Goal: Task Accomplishment & Management: Use online tool/utility

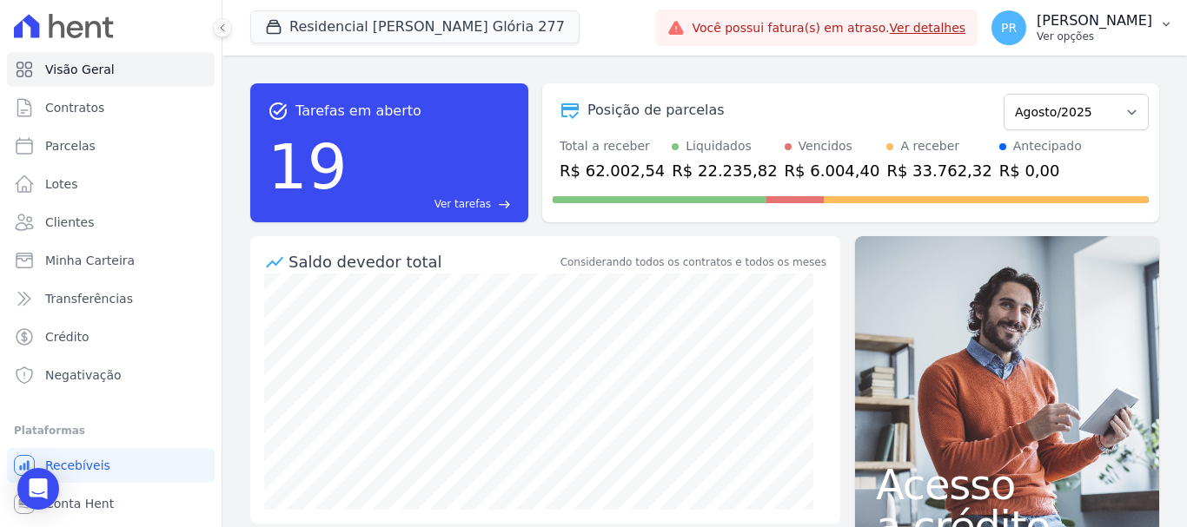
click at [1072, 27] on p "[PERSON_NAME]" at bounding box center [1095, 20] width 116 height 17
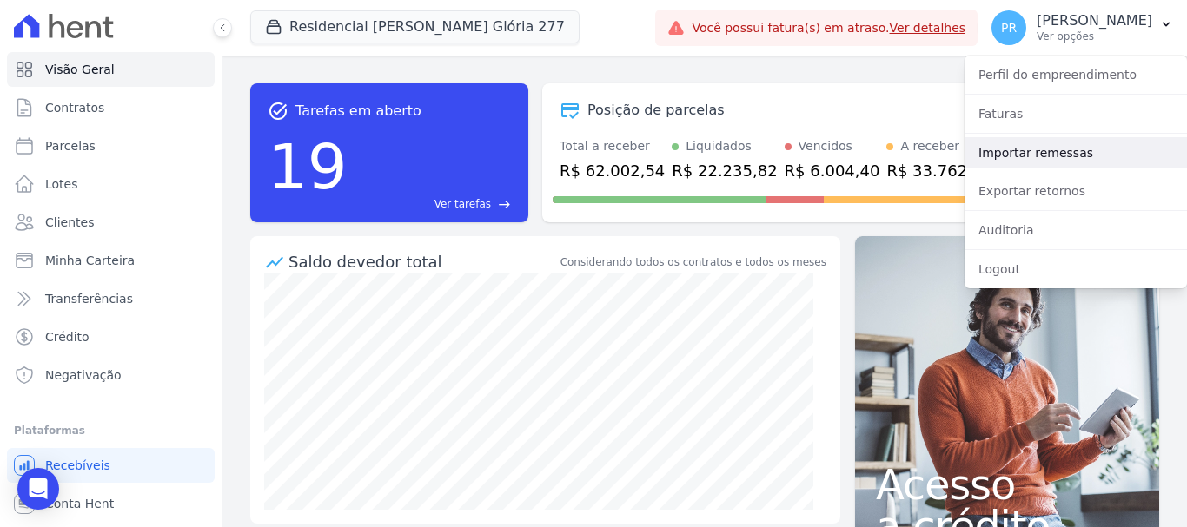
click at [1044, 147] on link "Importar remessas" at bounding box center [1075, 152] width 222 height 31
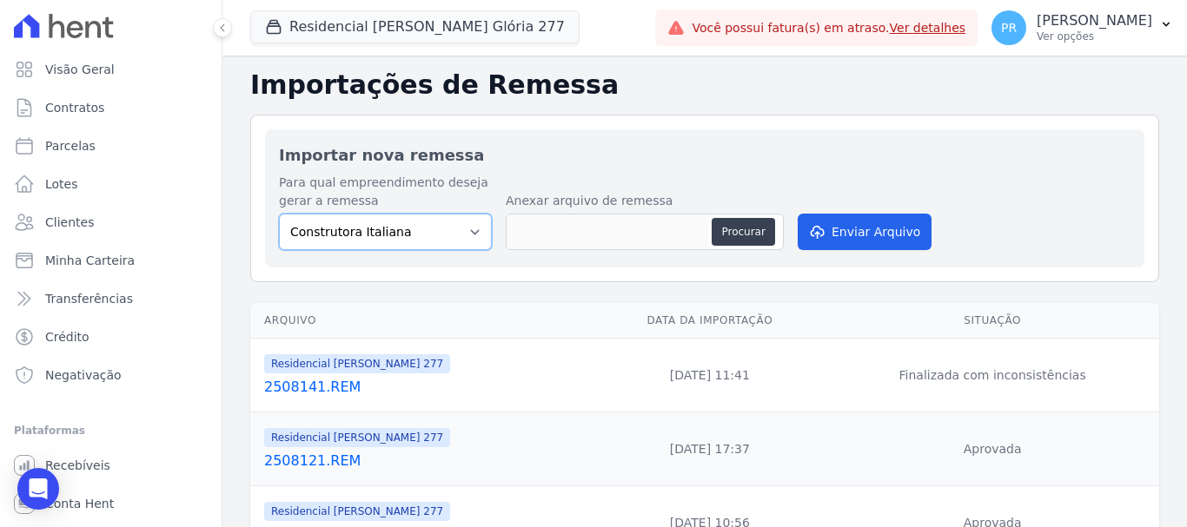
click at [446, 236] on select "Construtora Italiana Residencial [PERSON_NAME] 277 Residencial [PERSON_NAME][ST…" at bounding box center [385, 232] width 213 height 36
select select "7d698934-b935-4dc9-aa46-576f3138731b"
click at [279, 214] on select "Construtora Italiana Residencial [PERSON_NAME] 277 Residencial [PERSON_NAME][ST…" at bounding box center [385, 232] width 213 height 36
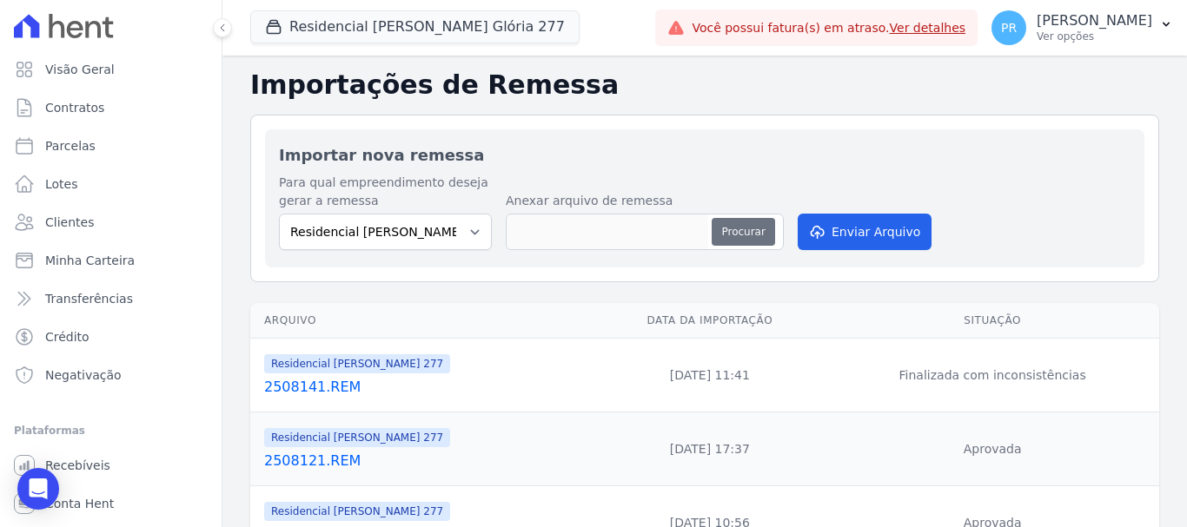
click at [740, 237] on button "Procurar" at bounding box center [743, 232] width 63 height 28
type input "2508142.REM"
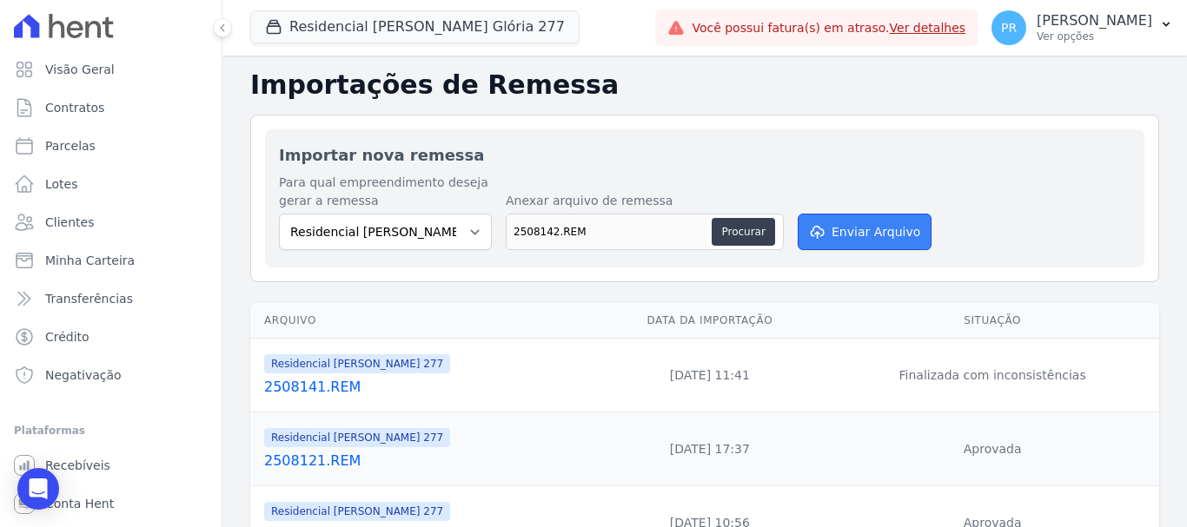
click at [847, 233] on button "Enviar Arquivo" at bounding box center [865, 232] width 134 height 36
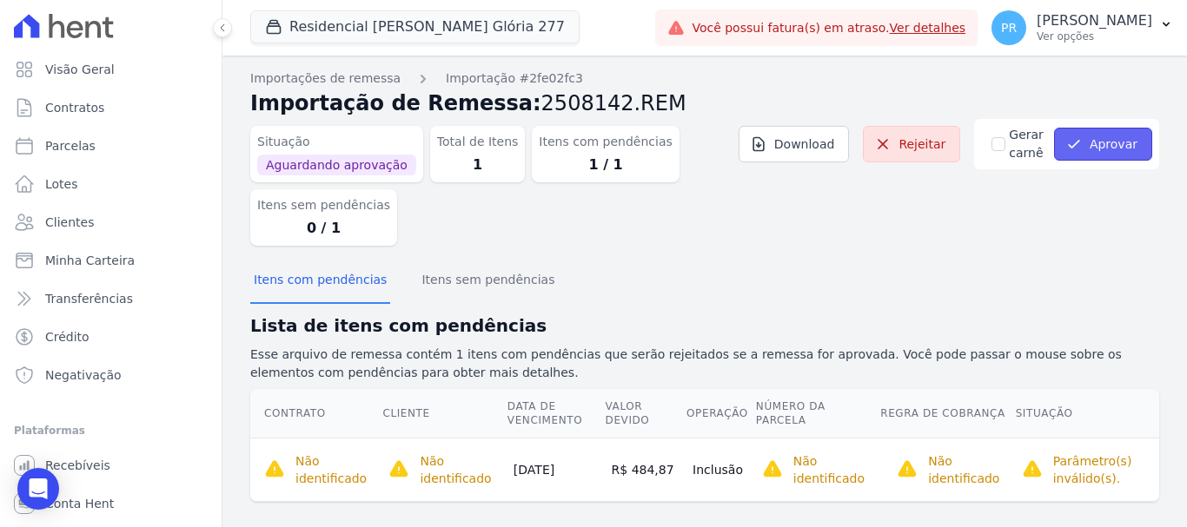
click at [1103, 141] on button "Aprovar" at bounding box center [1103, 144] width 98 height 33
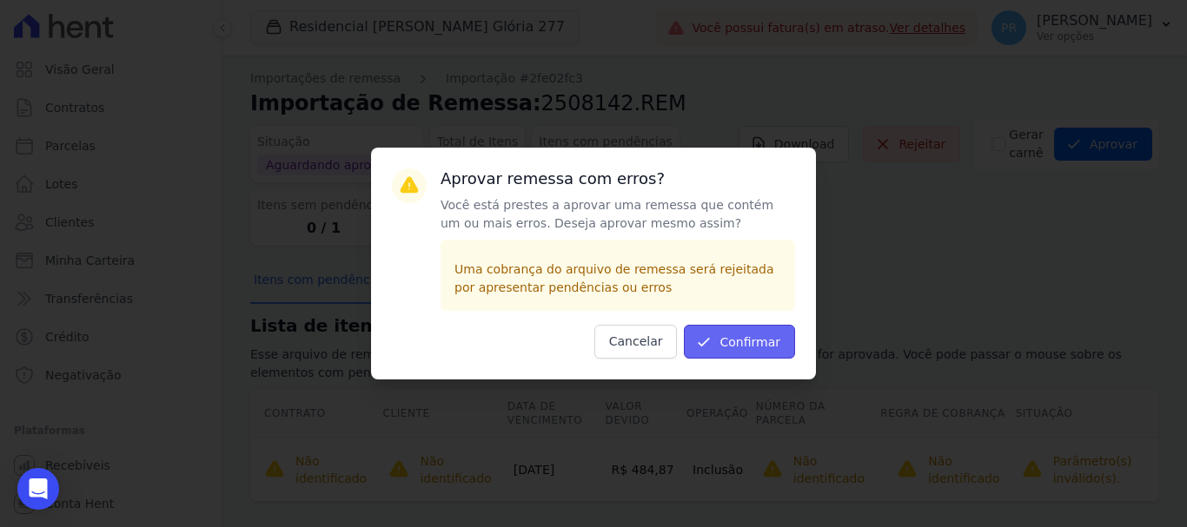
click at [747, 339] on button "Confirmar" at bounding box center [739, 342] width 111 height 34
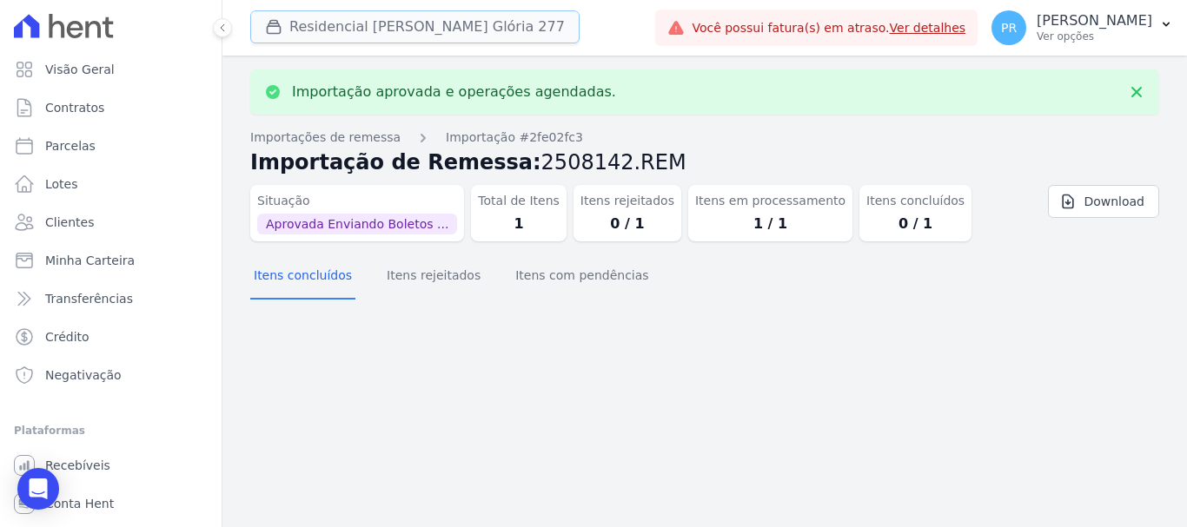
click at [323, 36] on button "Residencial [PERSON_NAME] Glória 277" at bounding box center [414, 26] width 329 height 33
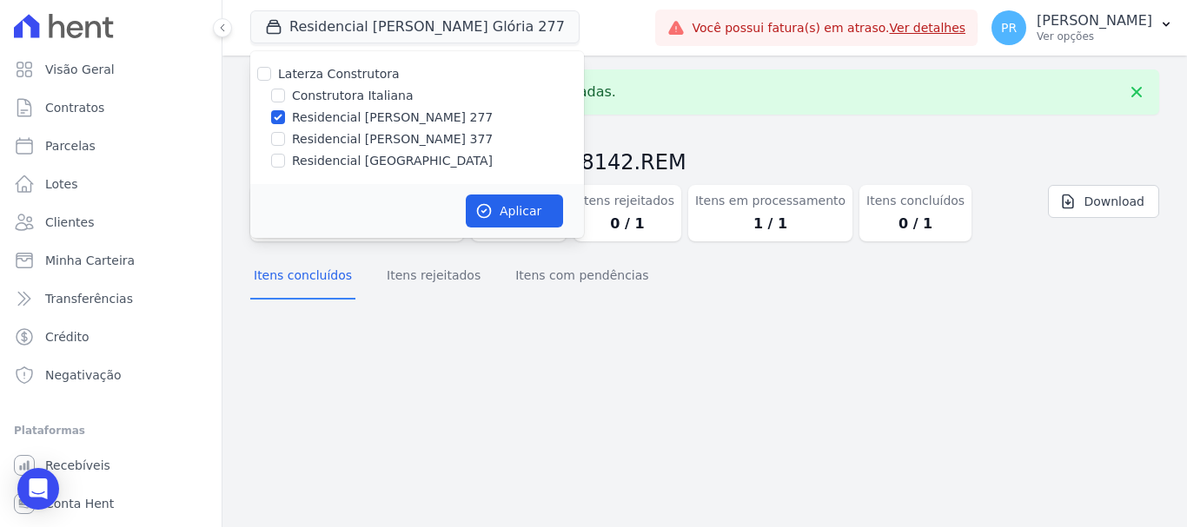
click at [332, 118] on label "Residencial [PERSON_NAME] 277" at bounding box center [392, 118] width 201 height 18
click at [285, 118] on input "Residencial [PERSON_NAME] 277" at bounding box center [278, 117] width 14 height 14
checkbox input "false"
click at [321, 89] on label "Construtora Italiana" at bounding box center [352, 96] width 121 height 18
click at [285, 89] on input "Construtora Italiana" at bounding box center [278, 96] width 14 height 14
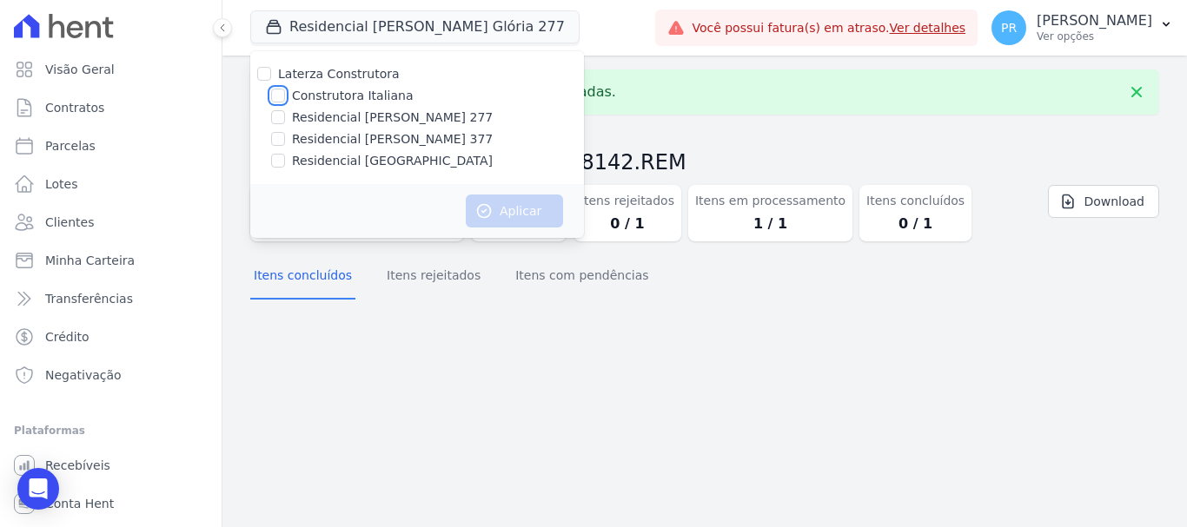
checkbox input "true"
click at [529, 240] on div "Total de Itens 1" at bounding box center [519, 213] width 96 height 56
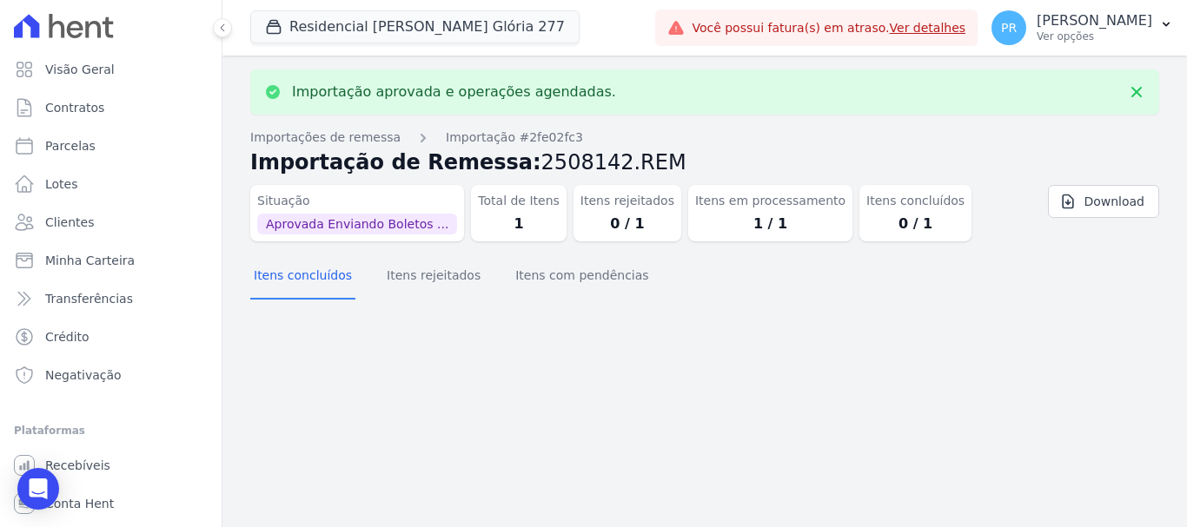
click at [527, 234] on dd "1" at bounding box center [519, 224] width 82 height 21
click at [1069, 49] on button "PR [PERSON_NAME] Ver opções" at bounding box center [1081, 27] width 209 height 49
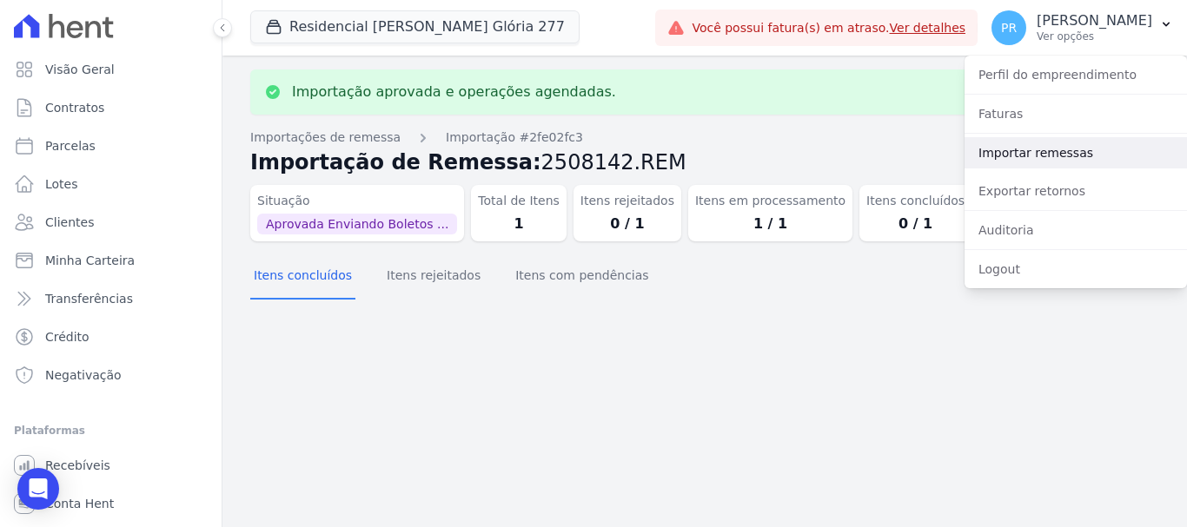
drag, startPoint x: 1030, startPoint y: 162, endPoint x: 535, endPoint y: 30, distance: 511.9
click at [1029, 162] on link "Importar remessas" at bounding box center [1075, 152] width 222 height 31
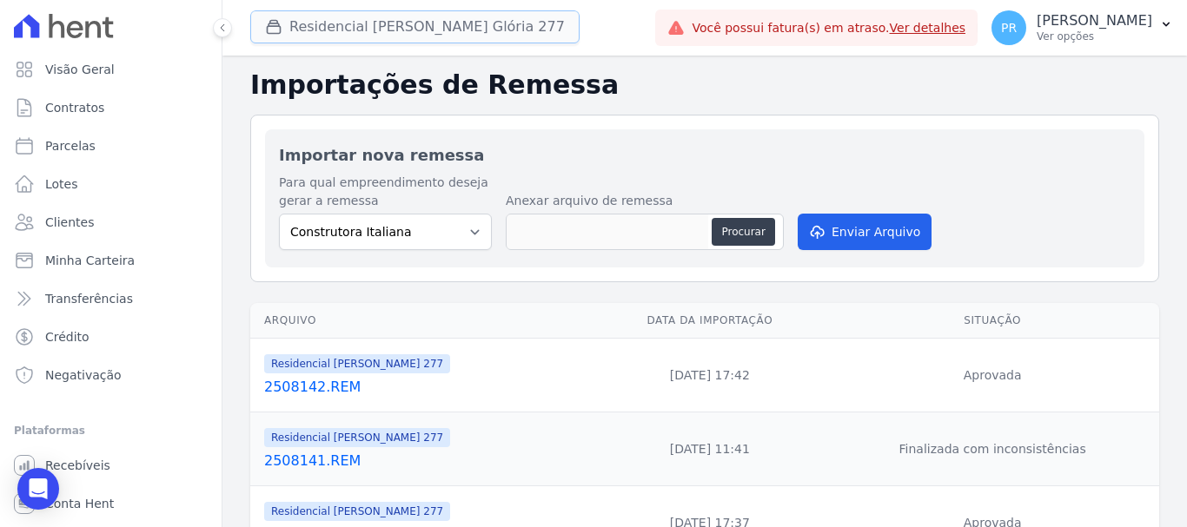
click at [382, 16] on button "Residencial Maria Da Glória 277" at bounding box center [414, 26] width 329 height 33
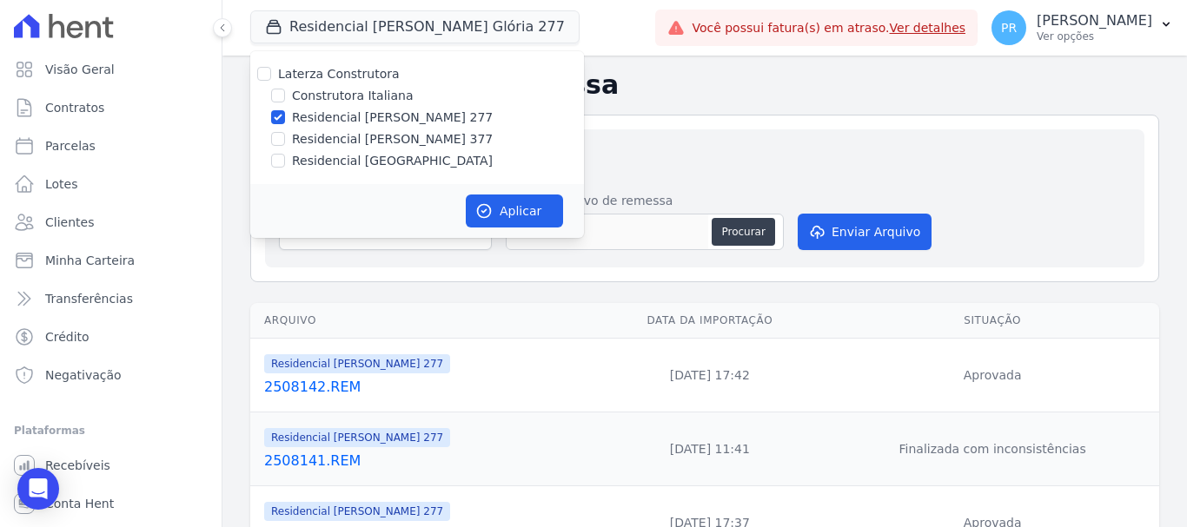
click at [374, 83] on div "Laterza Construtora" at bounding box center [339, 74] width 122 height 18
click at [373, 92] on label "Construtora Italiana" at bounding box center [352, 96] width 121 height 18
click at [285, 92] on input "Construtora Italiana" at bounding box center [278, 96] width 14 height 14
checkbox input "true"
click at [381, 121] on label "Residencial [PERSON_NAME] 277" at bounding box center [392, 118] width 201 height 18
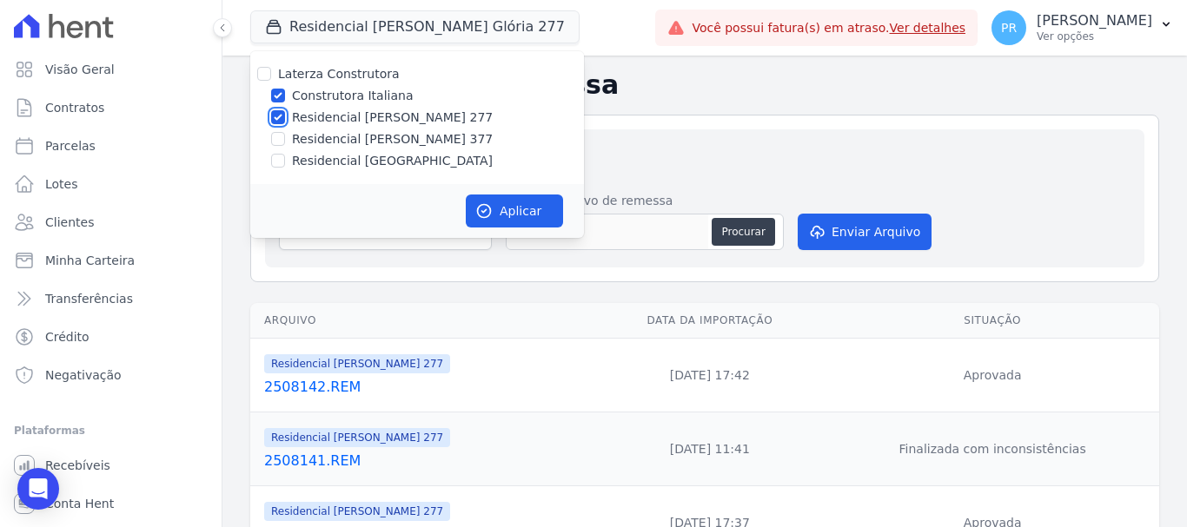
click at [285, 121] on input "Residencial [PERSON_NAME] 277" at bounding box center [278, 117] width 14 height 14
checkbox input "false"
click at [488, 215] on icon "button" at bounding box center [484, 211] width 13 height 13
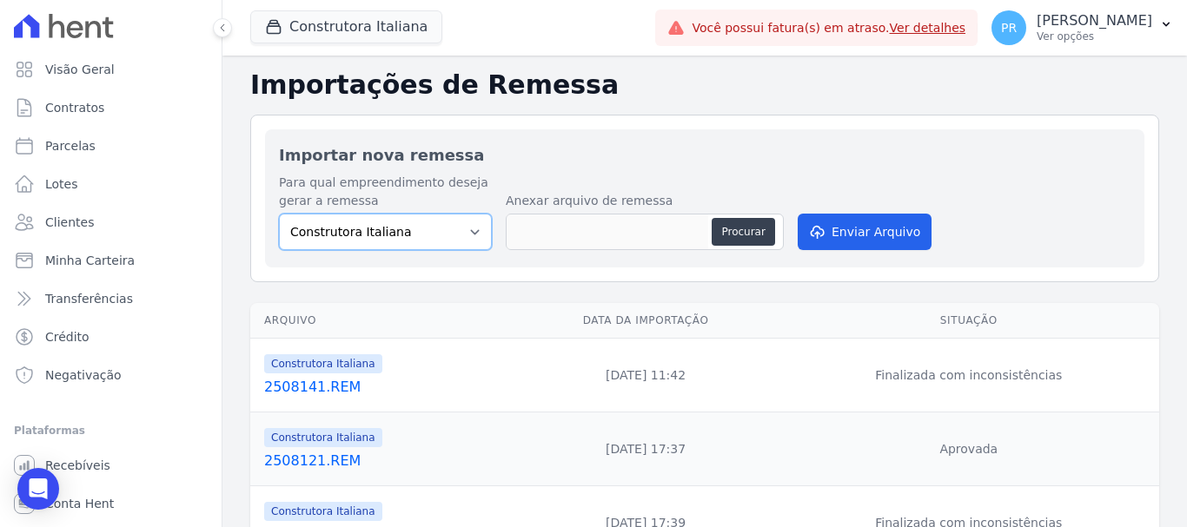
click at [433, 232] on select "Construtora Italiana Residencial Maria da Glória 277 Residencial Maria da Glóri…" at bounding box center [385, 232] width 213 height 36
click at [747, 241] on button "Procurar" at bounding box center [743, 232] width 63 height 28
type input "2508142.REM"
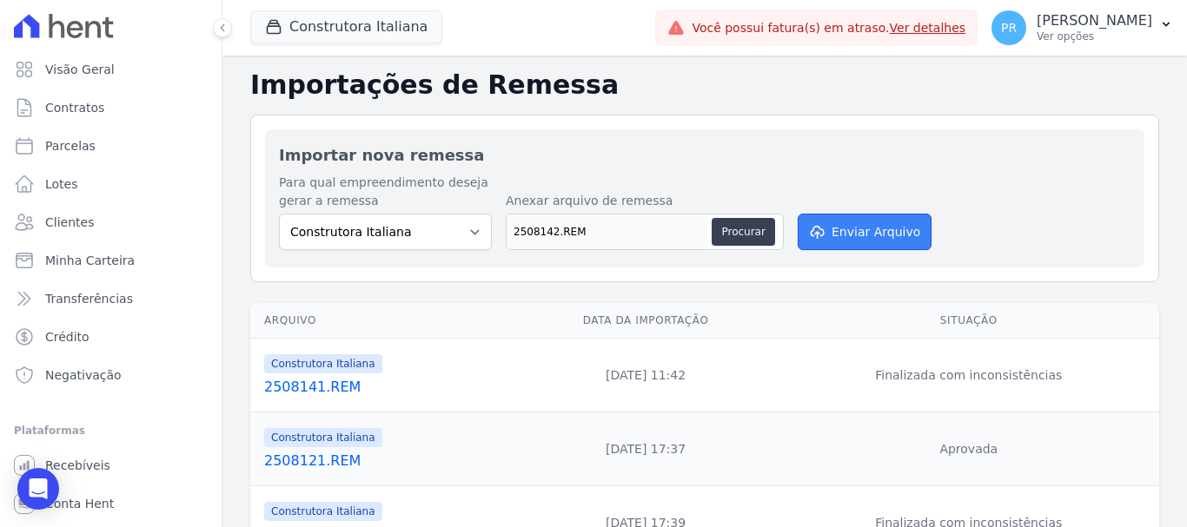
click at [807, 244] on button "Enviar Arquivo" at bounding box center [865, 232] width 134 height 36
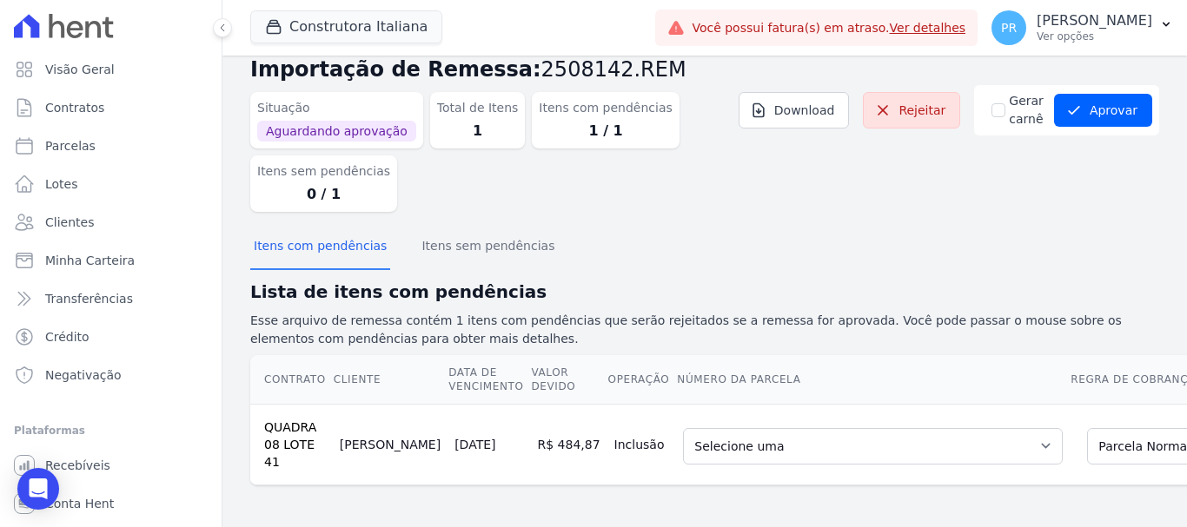
scroll to position [0, 177]
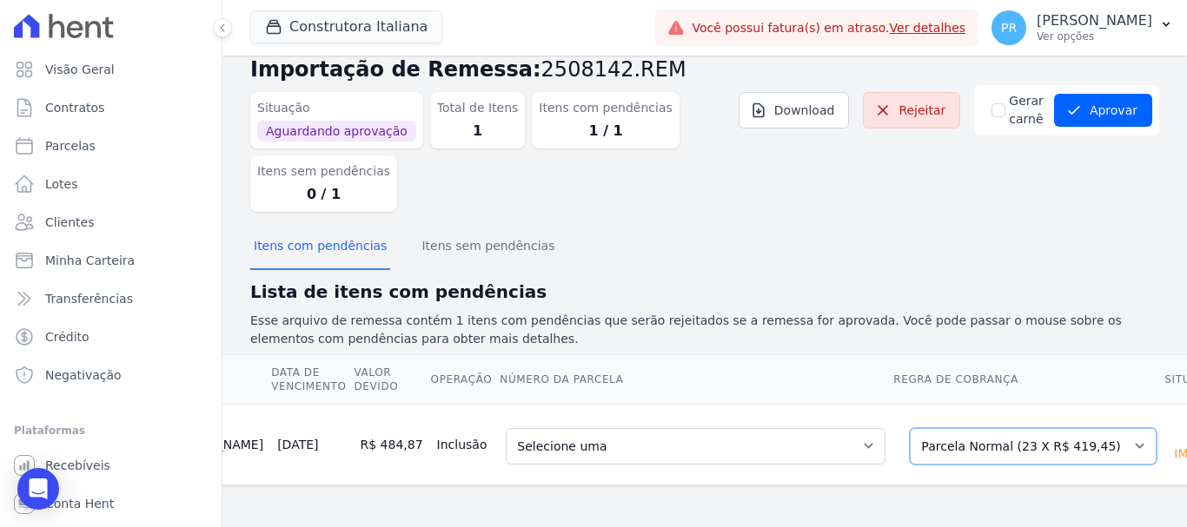
click at [1036, 434] on select "Selecione uma Nova Parcela Avulsa Parcela Avulsa Existente Parcela Normal (23 X…" at bounding box center [1033, 446] width 247 height 36
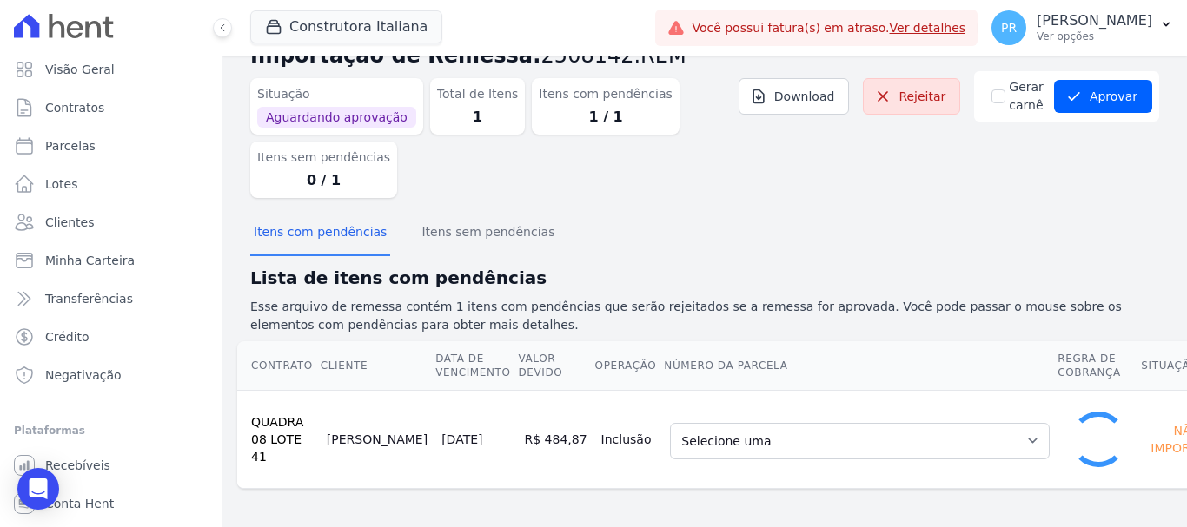
scroll to position [24, 0]
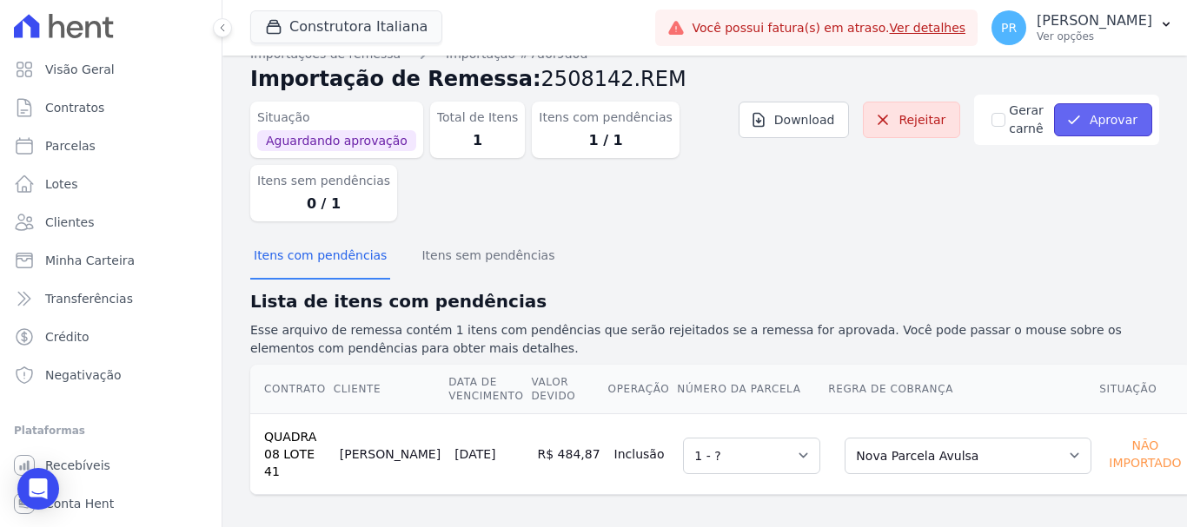
click at [1071, 129] on button "Aprovar" at bounding box center [1103, 119] width 98 height 33
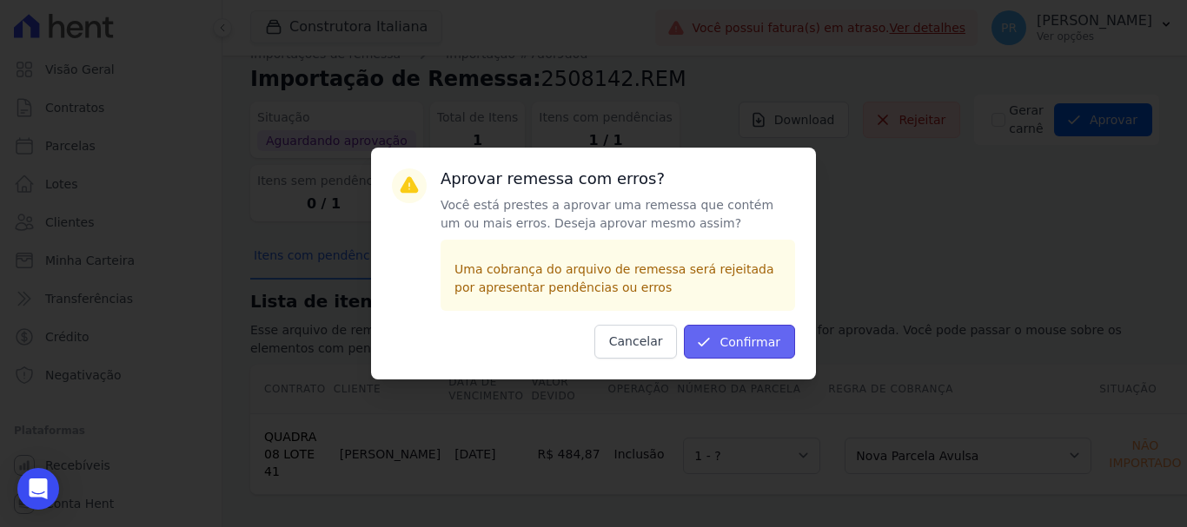
click at [775, 335] on button "Confirmar" at bounding box center [739, 342] width 111 height 34
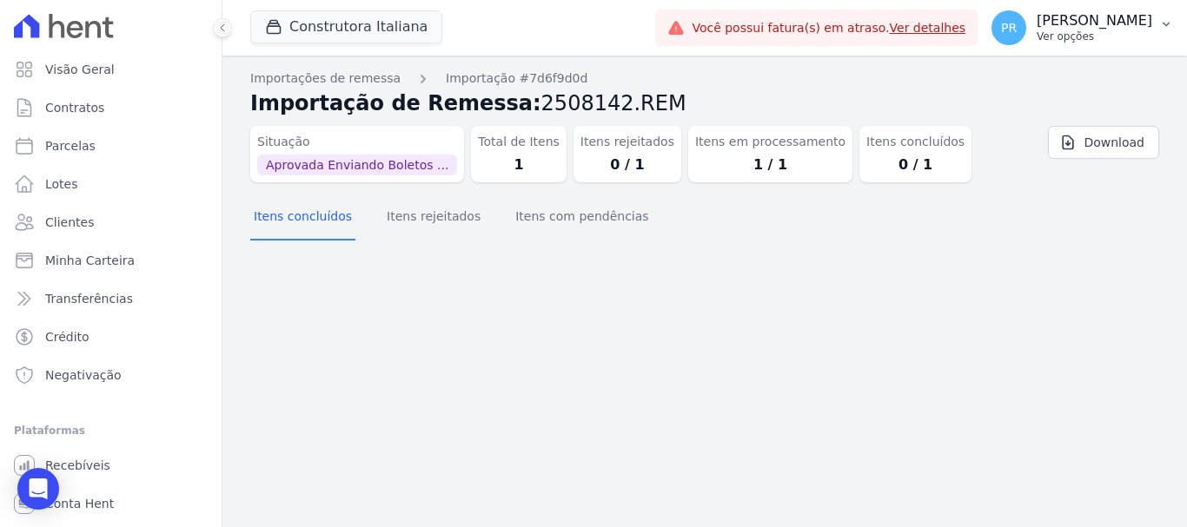
click at [1081, 28] on p "[PERSON_NAME]" at bounding box center [1095, 20] width 116 height 17
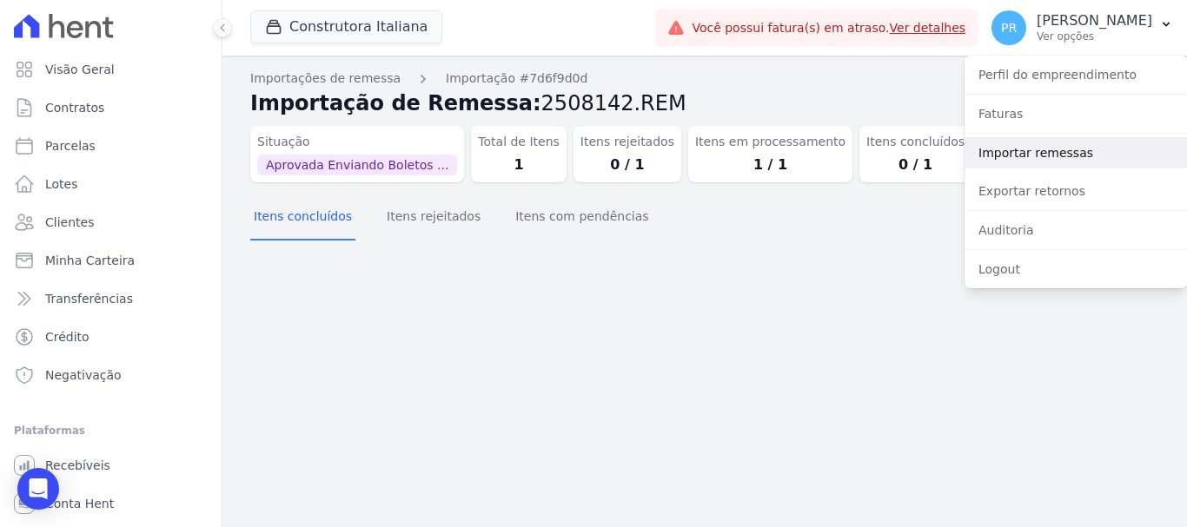
click at [1044, 149] on link "Importar remessas" at bounding box center [1075, 152] width 222 height 31
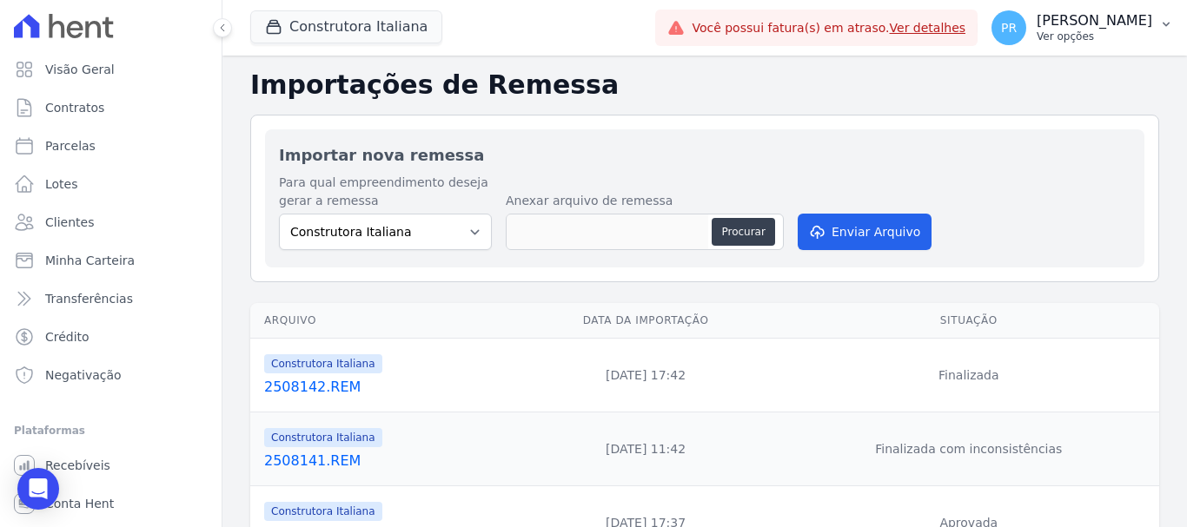
click at [1078, 32] on p "Ver opções" at bounding box center [1095, 37] width 116 height 14
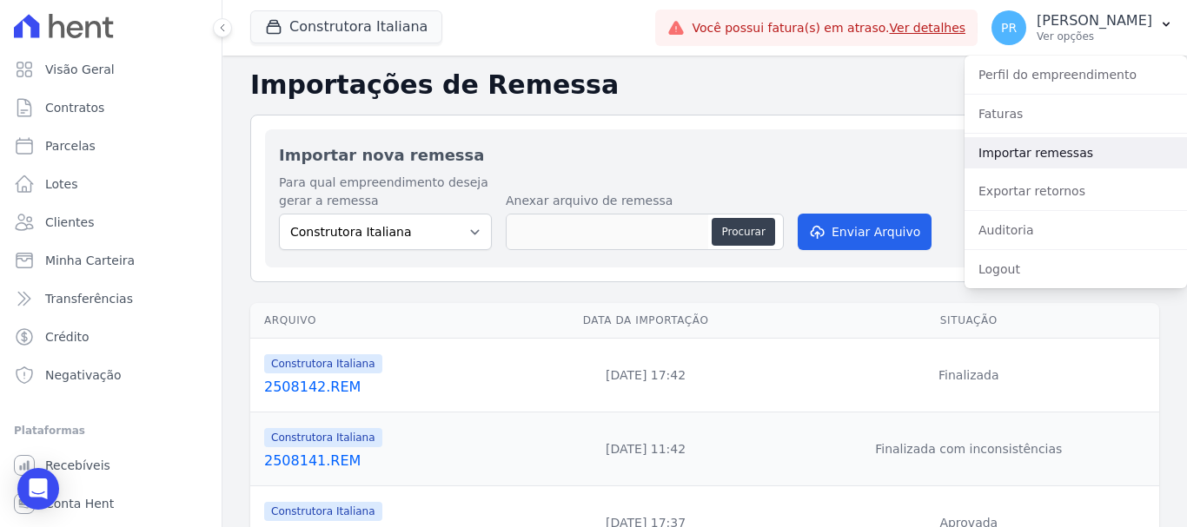
click at [1052, 141] on link "Importar remessas" at bounding box center [1075, 152] width 222 height 31
